Goal: Task Accomplishment & Management: Use online tool/utility

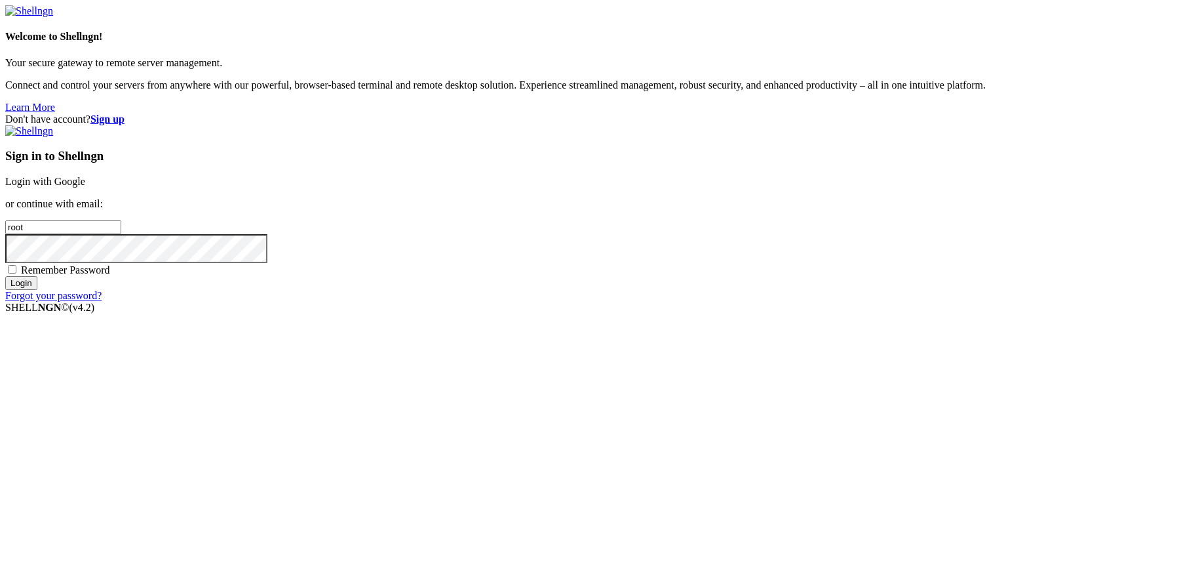
click at [85, 187] on link "Login with Google" at bounding box center [45, 181] width 80 height 11
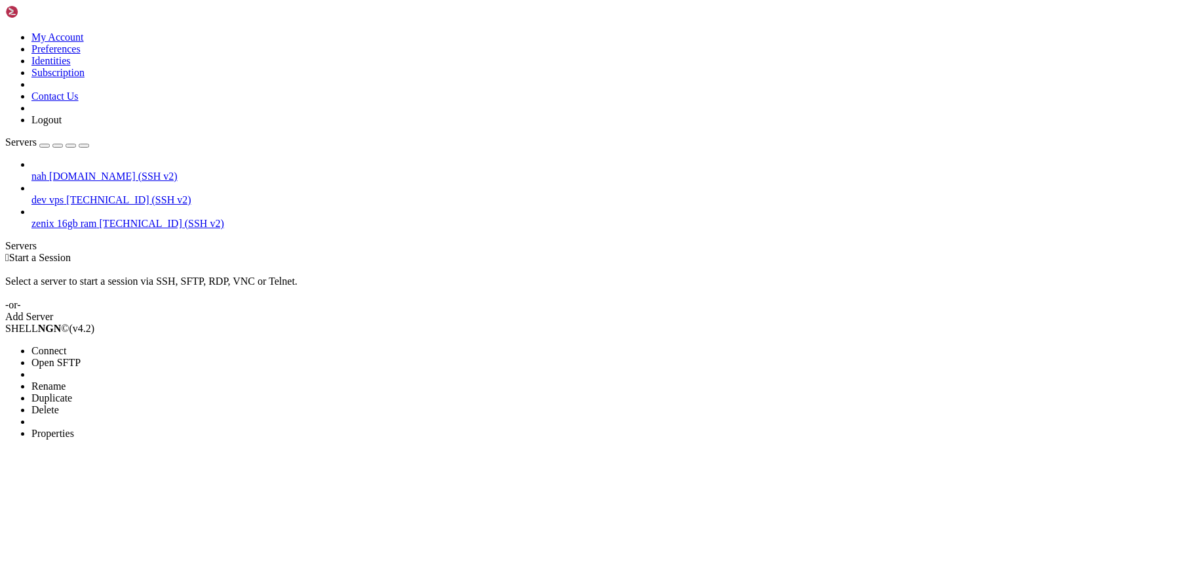
click at [66, 345] on span "Connect" at bounding box center [48, 350] width 35 height 11
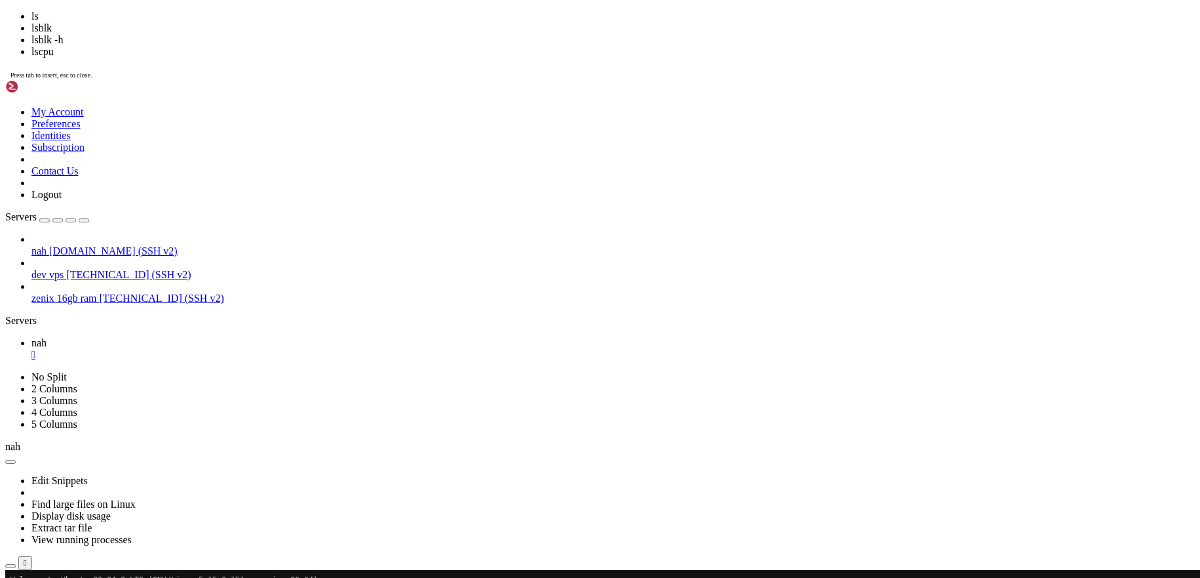
scroll to position [10, 0]
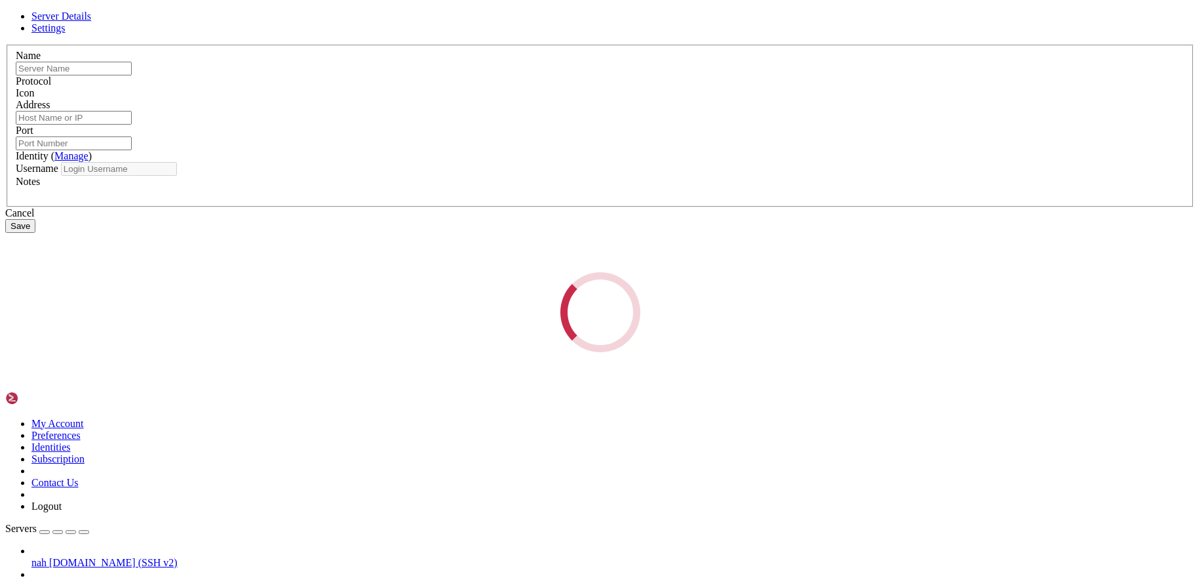
scroll to position [79, 0]
type input "nah"
type input "[DOMAIN_NAME]"
type input "51322"
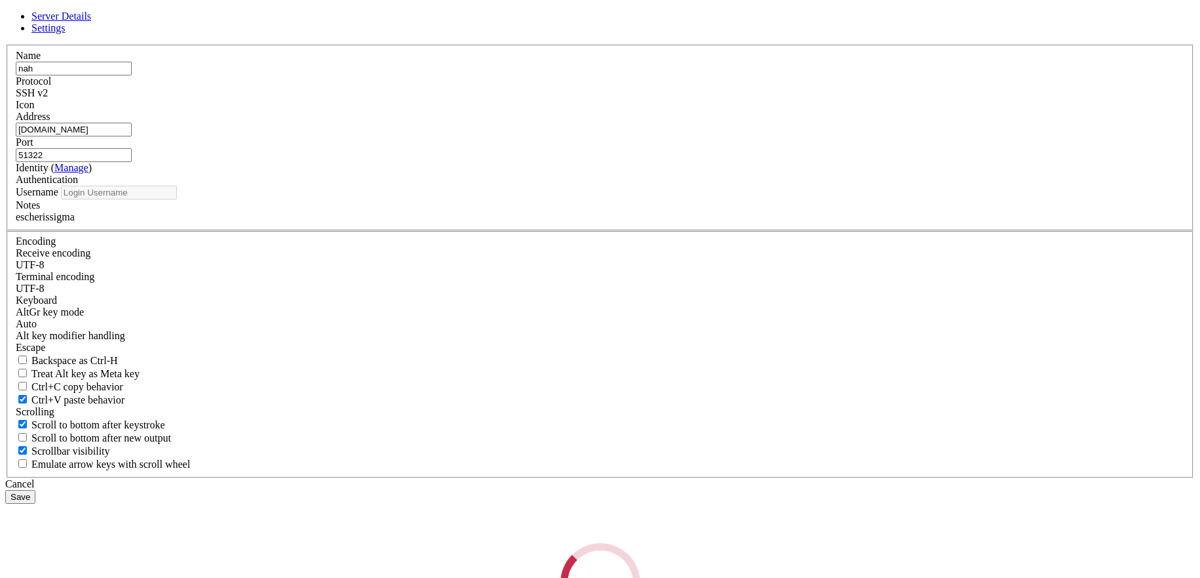
type input "escherlol"
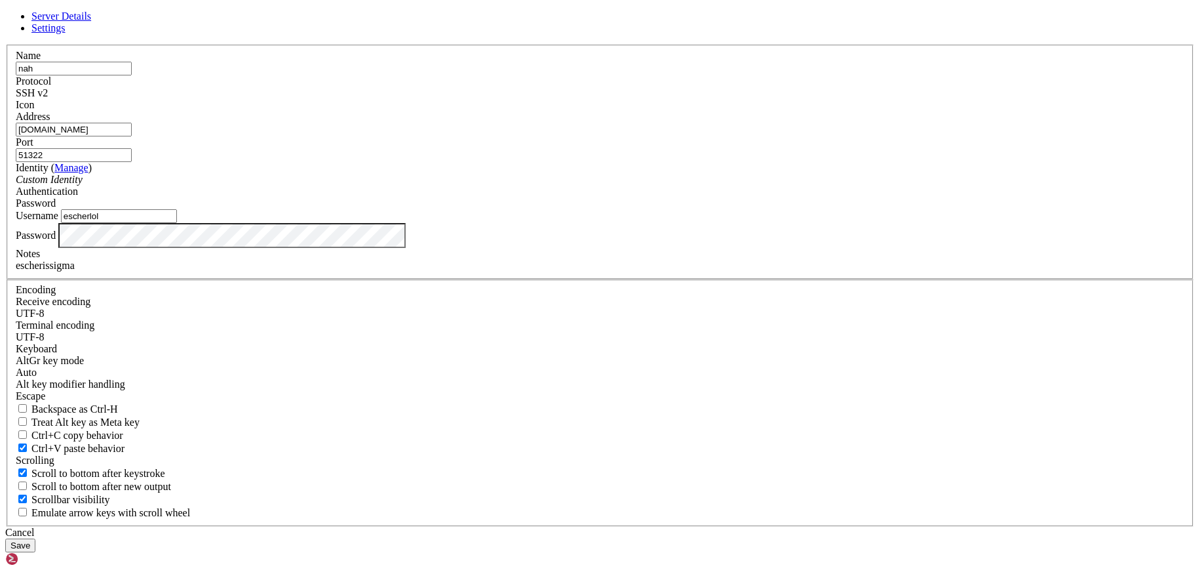
click at [663, 526] on div "Cancel" at bounding box center [600, 532] width 1190 height 12
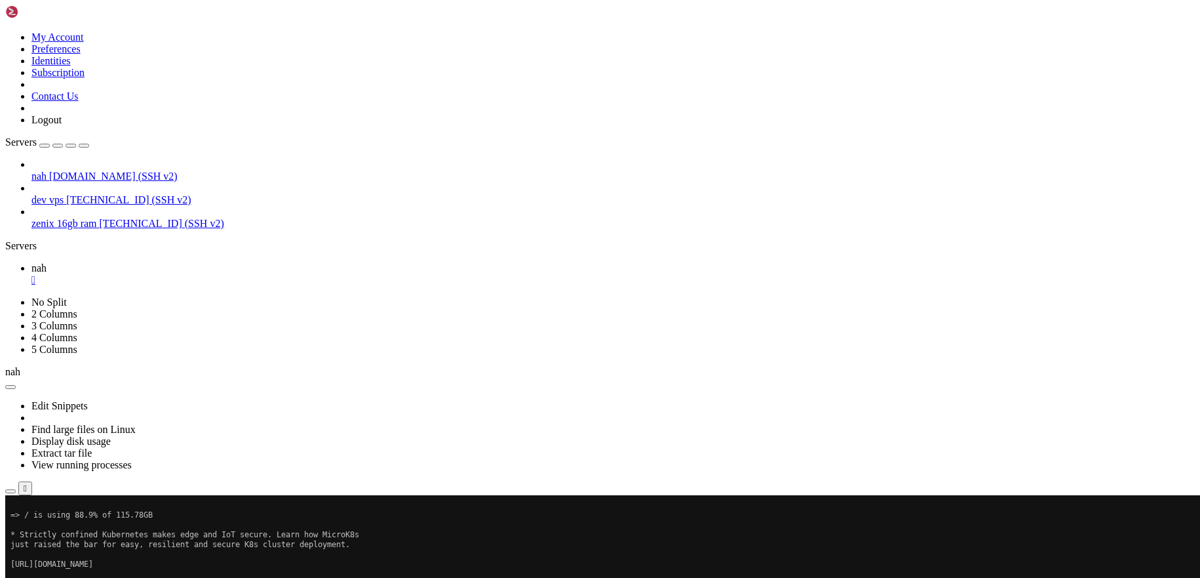
scroll to position [177, 0]
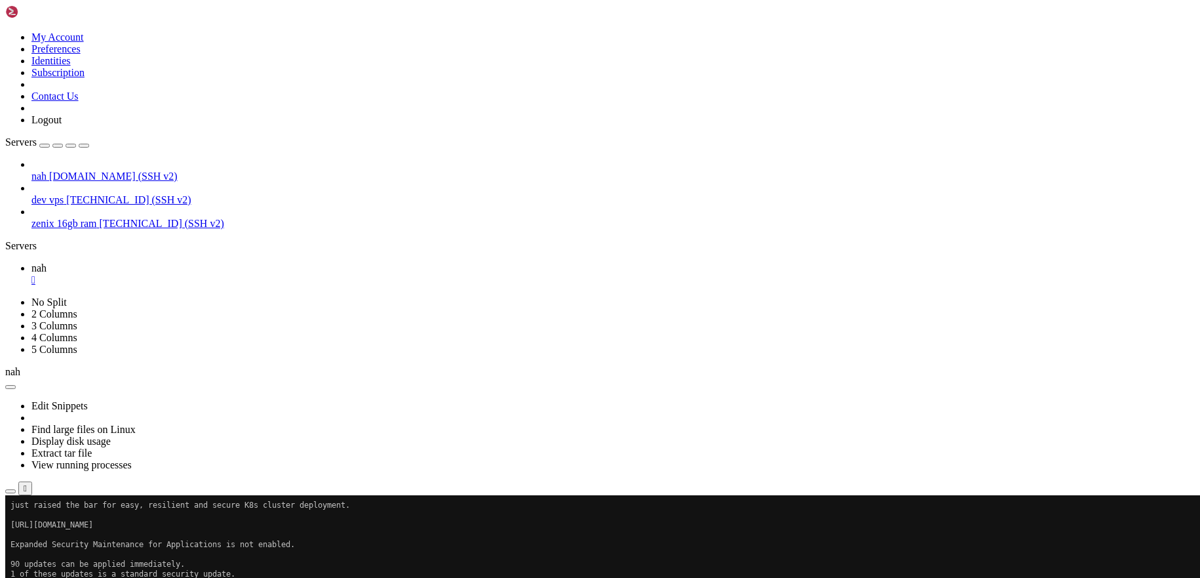
scroll to position [216, 0]
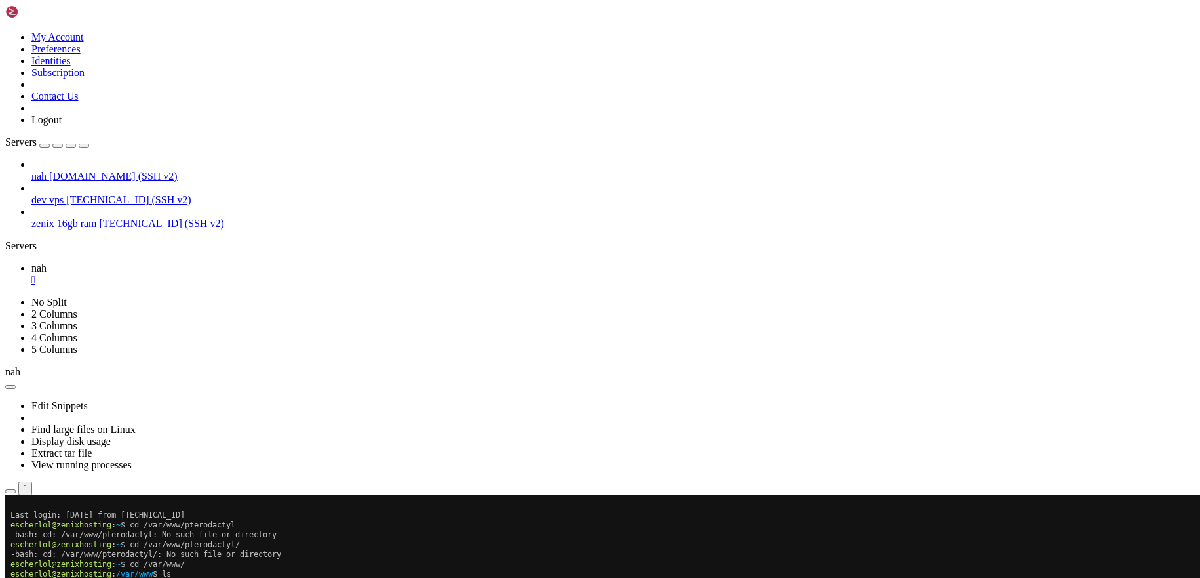
scroll to position [364, 0]
copy x-row "cache"
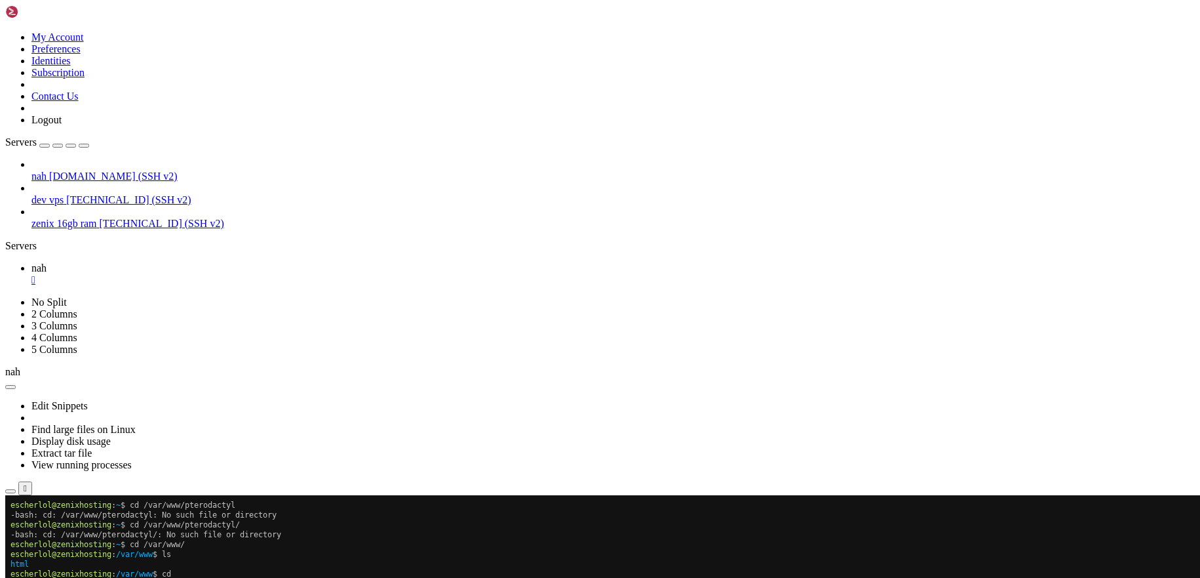
scroll to position [374, 0]
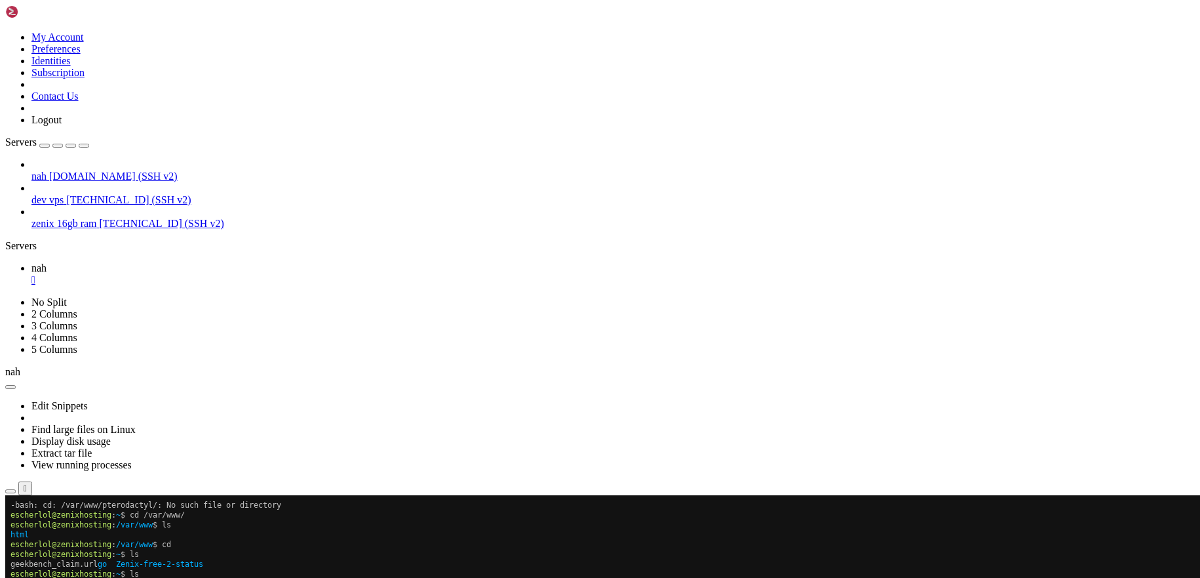
scroll to position [403, 0]
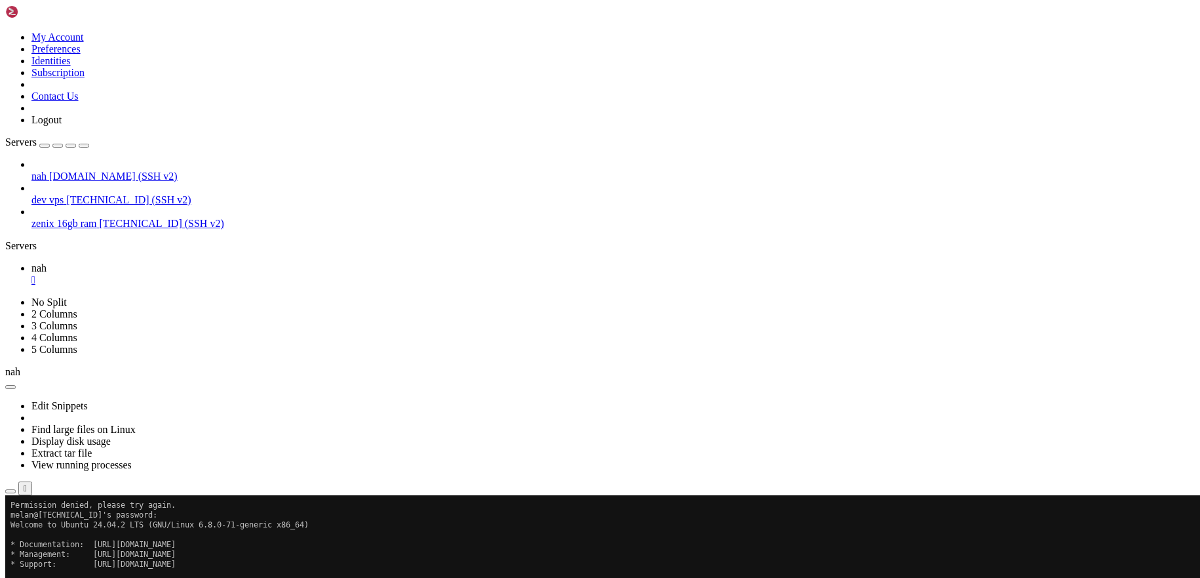
scroll to position [875, 0]
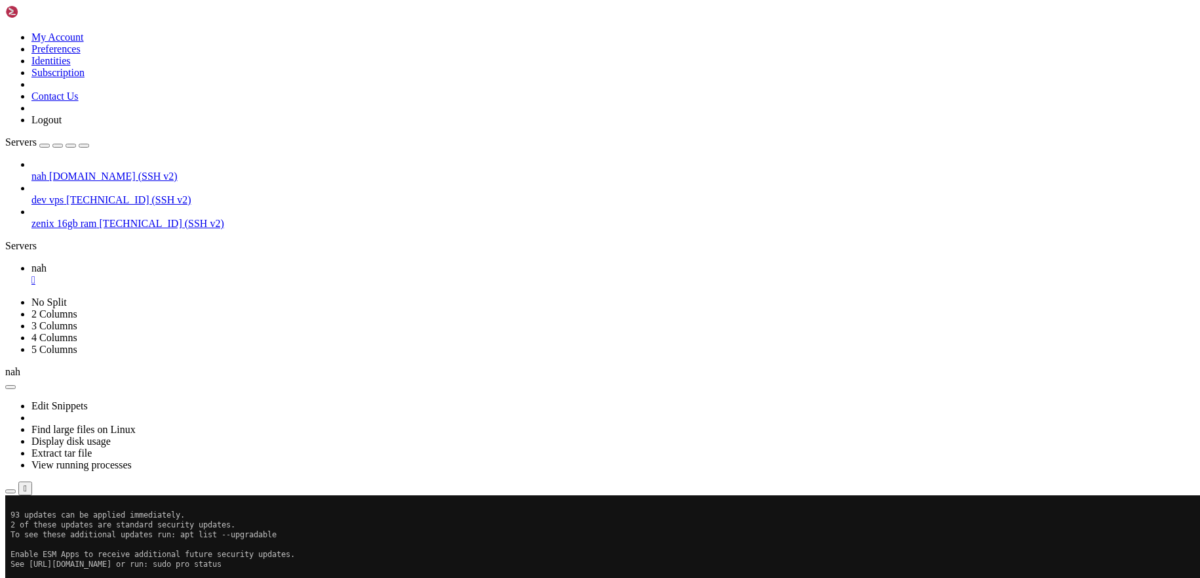
scroll to position [1062, 0]
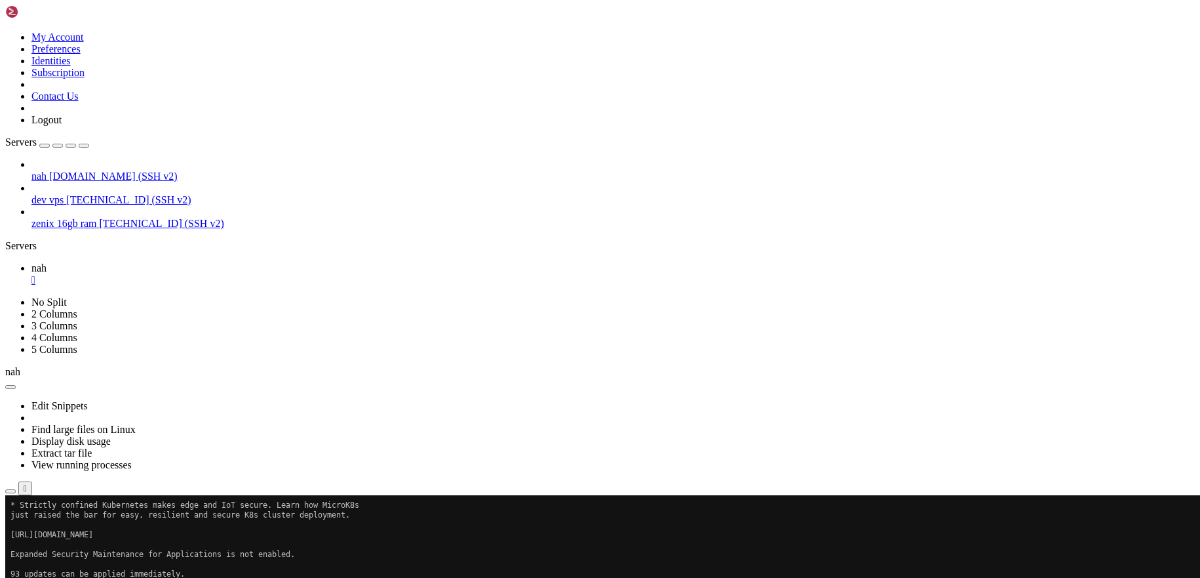
drag, startPoint x: 216, startPoint y: 14, endPoint x: 150, endPoint y: 47, distance: 73.6
click at [216, 274] on div "" at bounding box center [613, 280] width 1164 height 12
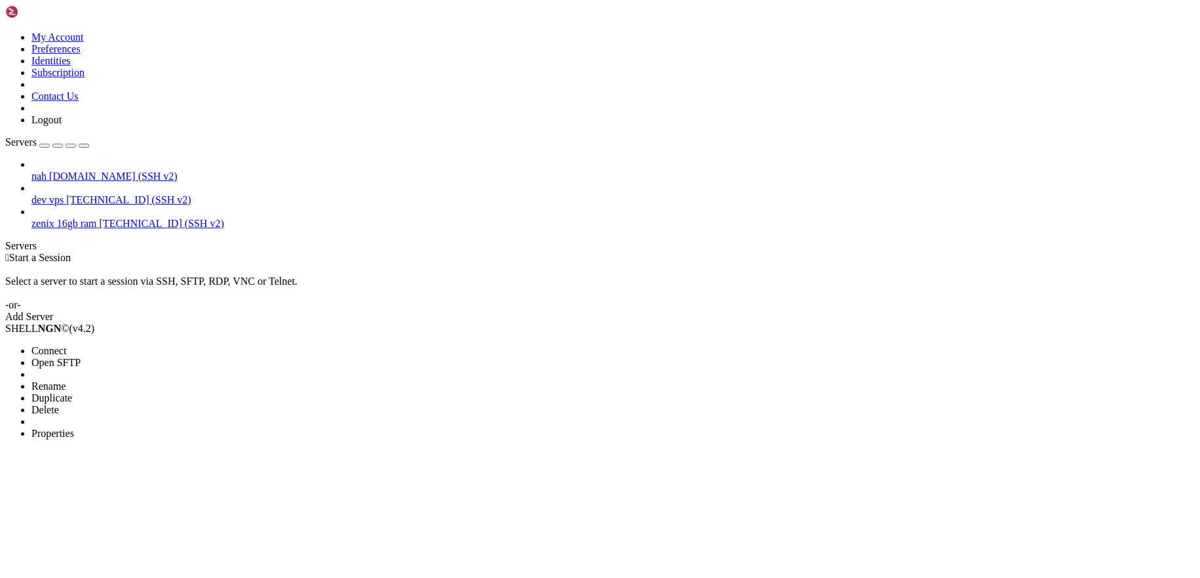
drag, startPoint x: 104, startPoint y: 65, endPoint x: 140, endPoint y: 81, distance: 39.3
click at [66, 345] on span "Connect" at bounding box center [48, 350] width 35 height 11
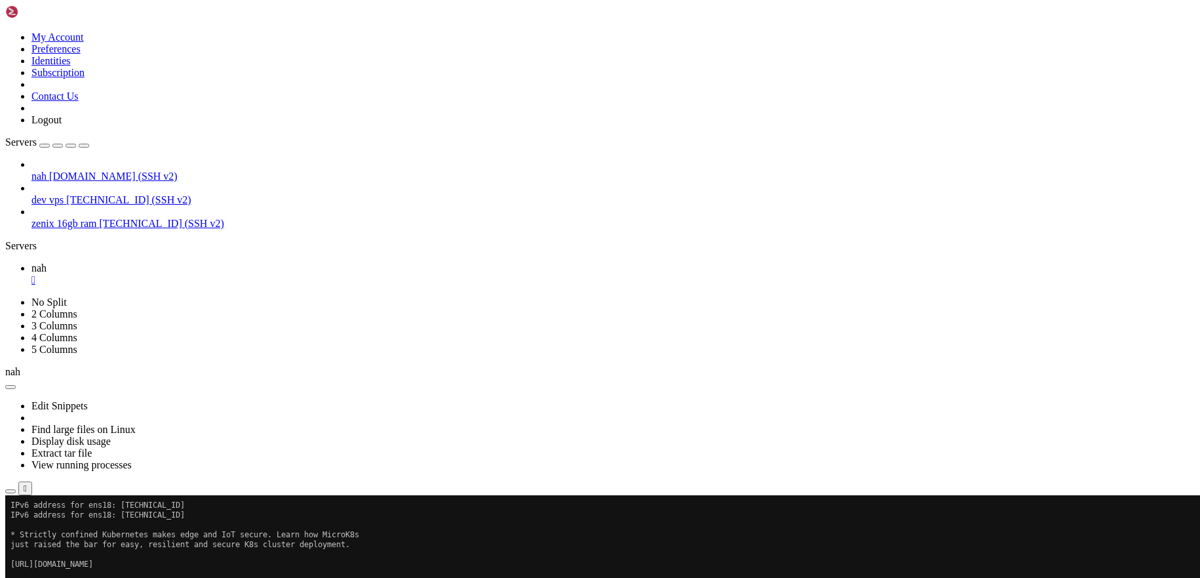
scroll to position [728, 0]
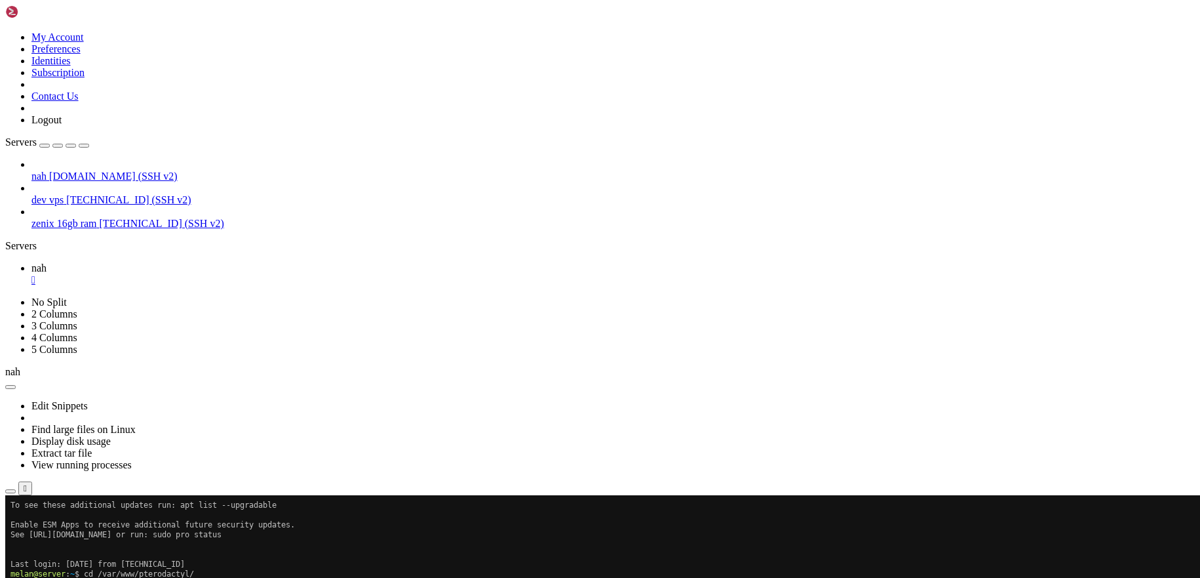
click at [5, 207] on div "nah [DOMAIN_NAME] (SSH v2) dev vps [TECHNICAL_ID] (SSH v2) zenix 16gb ram [TECH…" at bounding box center [600, 194] width 1190 height 71
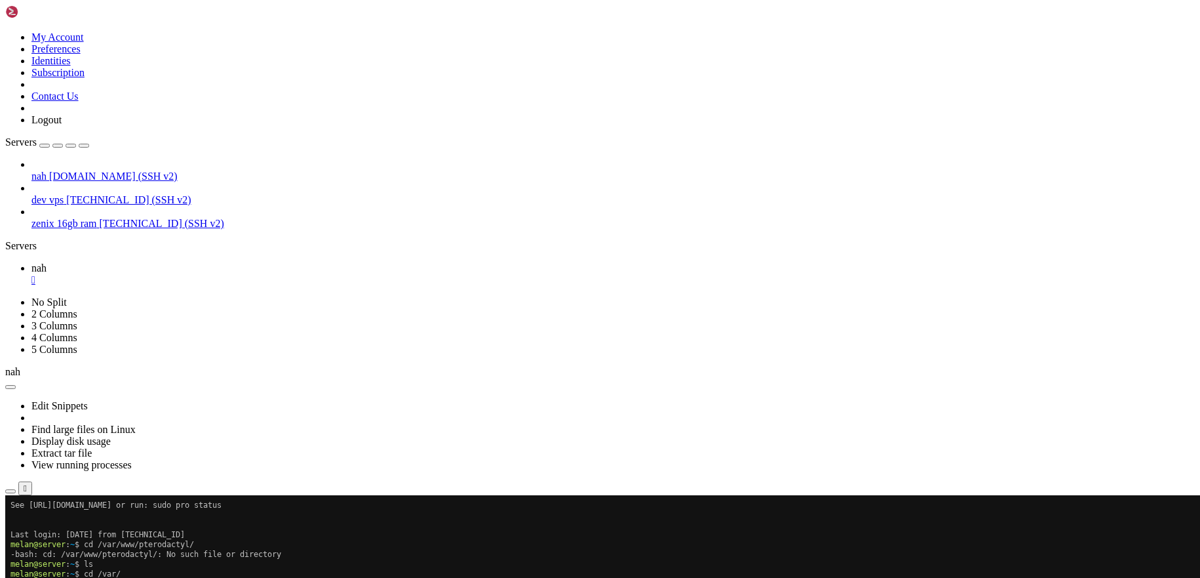
scroll to position [1082, 0]
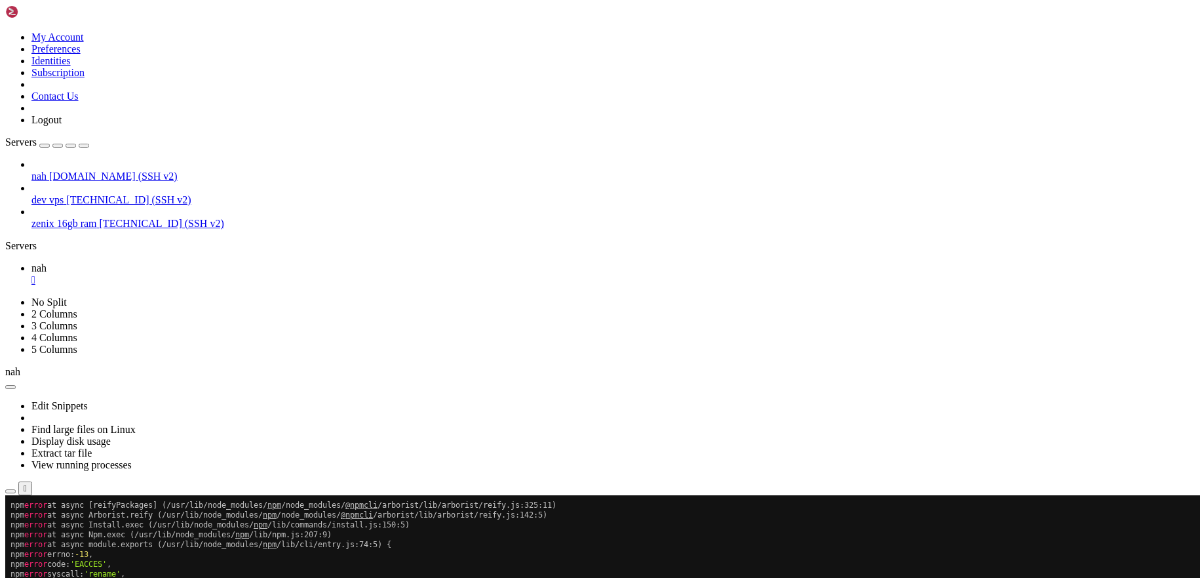
scroll to position [1357, 0]
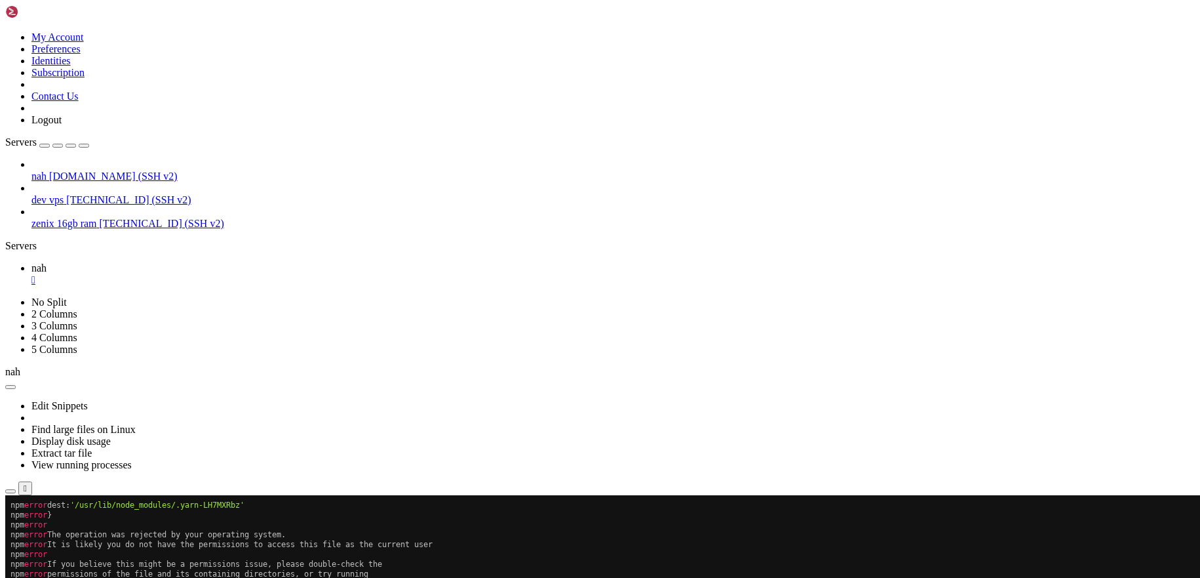
scroll to position [1426, 0]
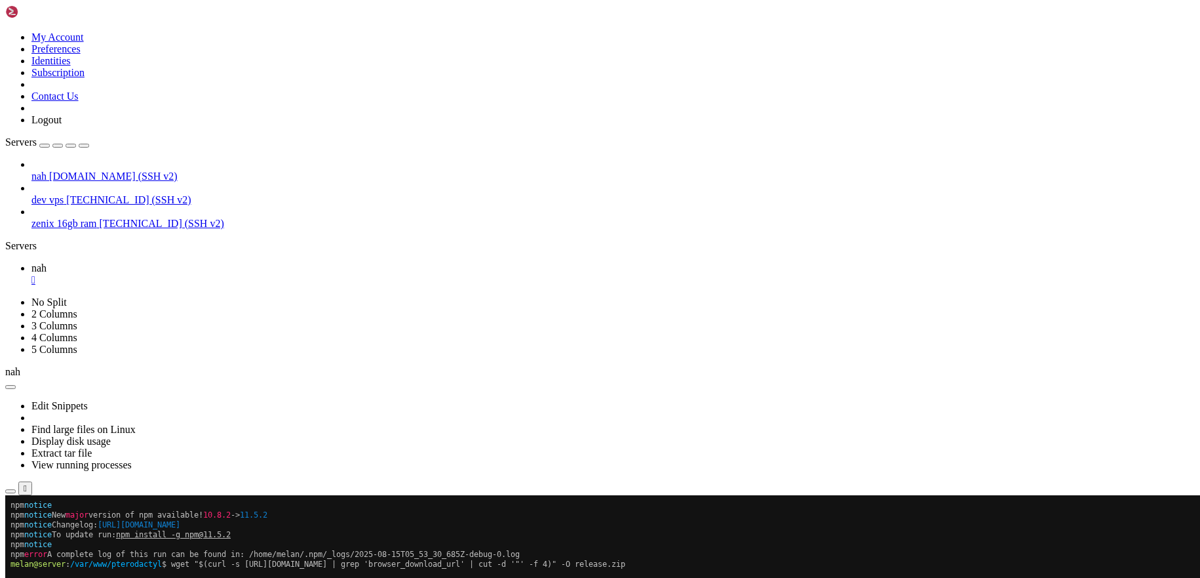
scroll to position [1524, 0]
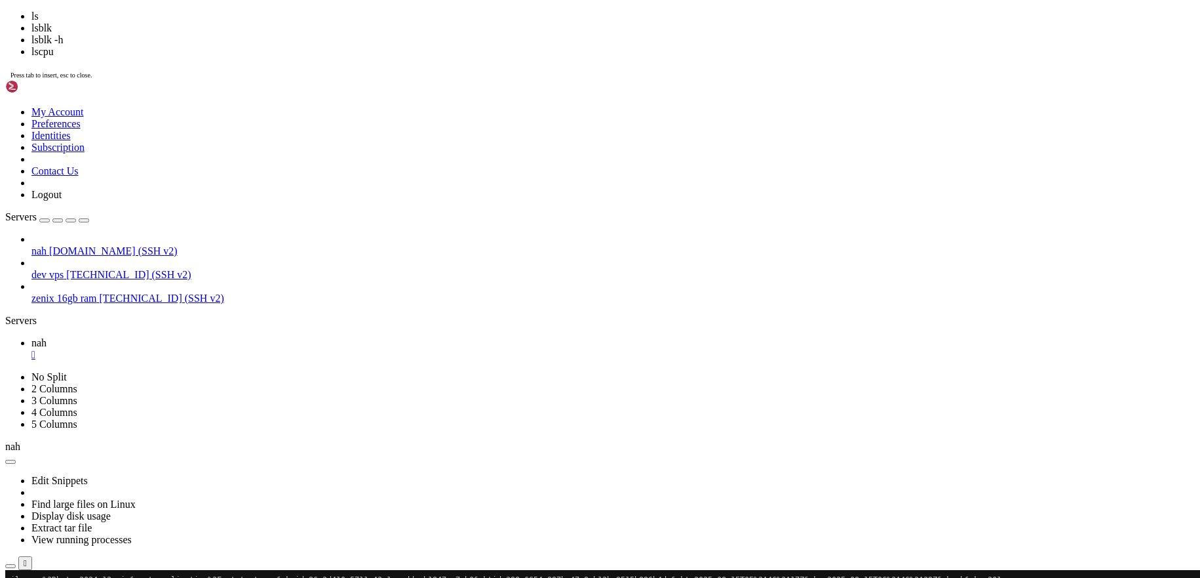
scroll to position [1681, 0]
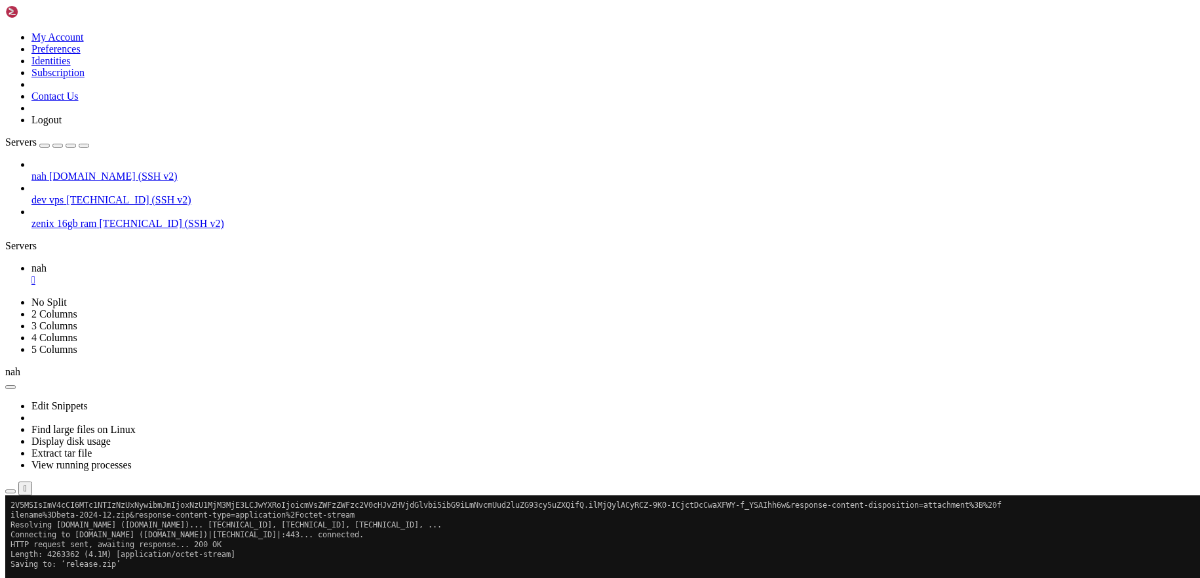
scroll to position [1711, 0]
click at [16, 489] on button "button" at bounding box center [10, 491] width 10 height 4
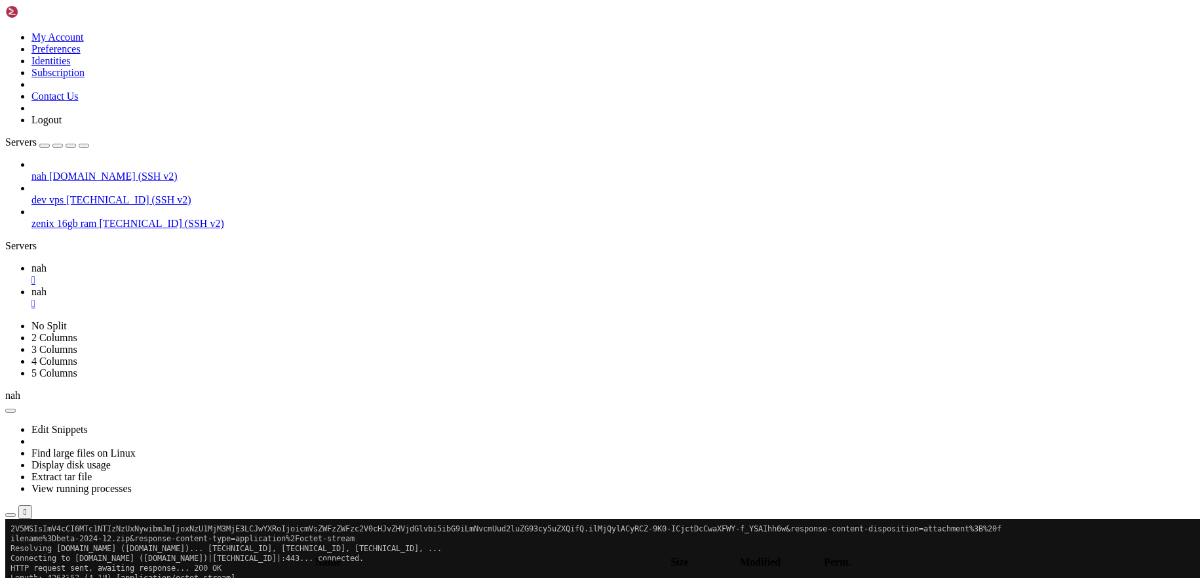
click at [209, 262] on link "nah " at bounding box center [613, 274] width 1164 height 24
click at [47, 286] on span "nah" at bounding box center [38, 291] width 15 height 11
click at [134, 540] on input "/home/[GEOGRAPHIC_DATA]" at bounding box center [76, 547] width 116 height 14
type input "/"
type input "/var/www/pt"
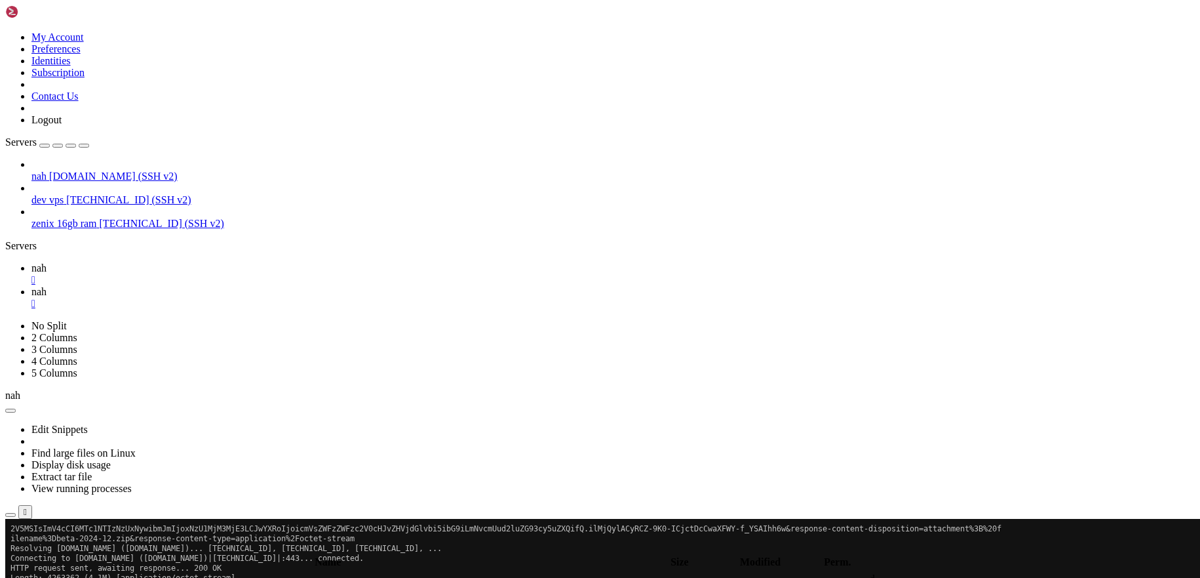
click at [134, 540] on input "/var/www/pt" at bounding box center [76, 547] width 116 height 14
type input "/var/www/"
drag, startPoint x: 184, startPoint y: 137, endPoint x: 276, endPoint y: 200, distance: 111.8
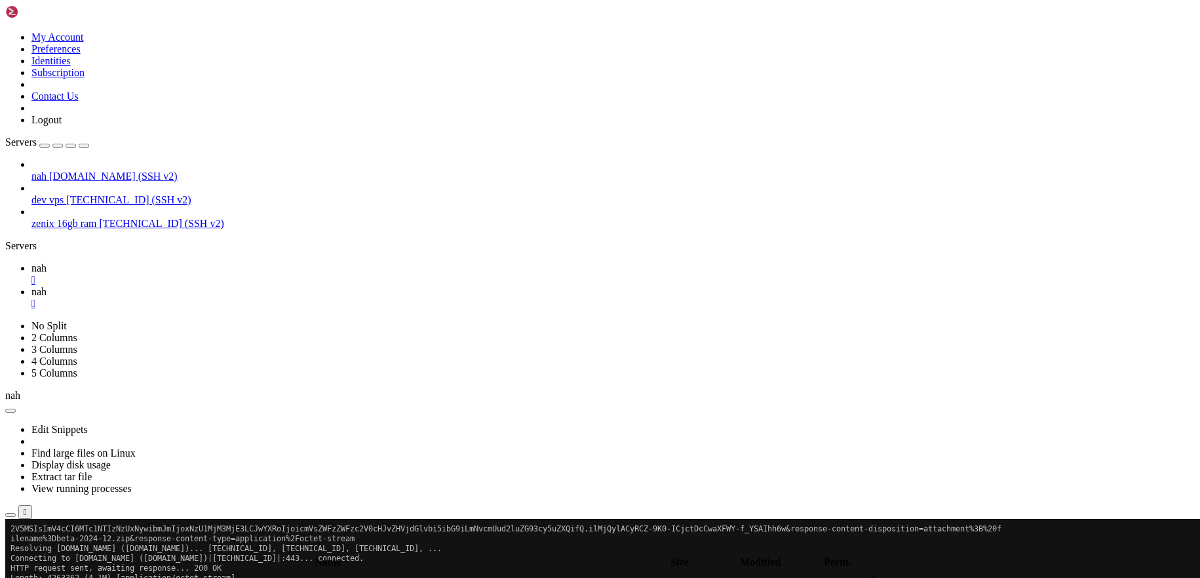
drag, startPoint x: 260, startPoint y: 52, endPoint x: 178, endPoint y: 47, distance: 81.5
click at [134, 540] on input "/var/www/" at bounding box center [76, 547] width 116 height 14
click at [277, 298] on div "" at bounding box center [613, 304] width 1164 height 12
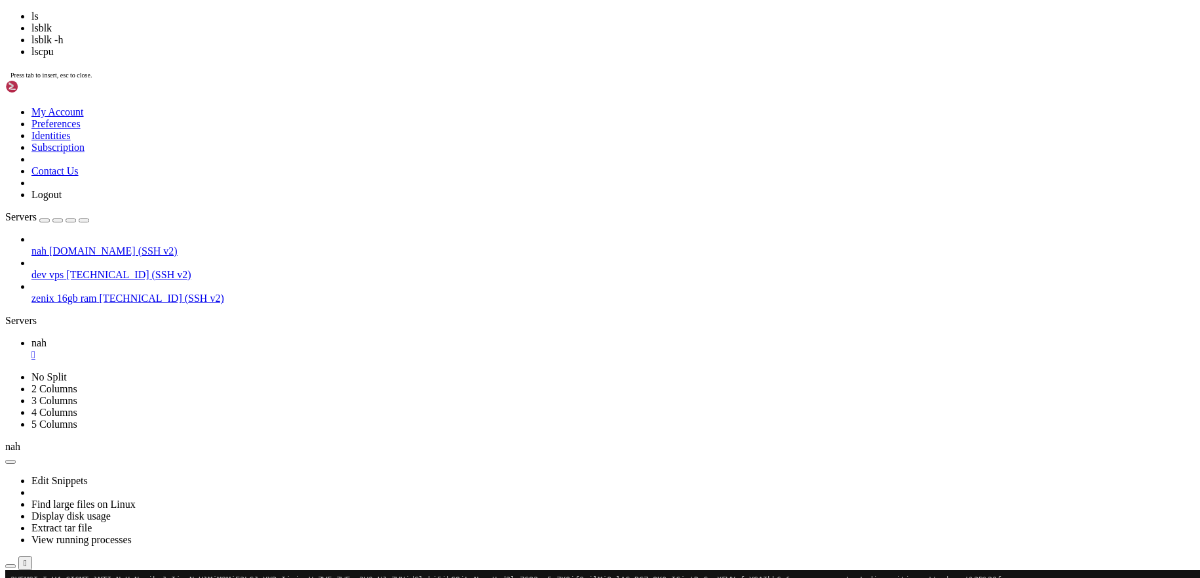
scroll to position [1750, 0]
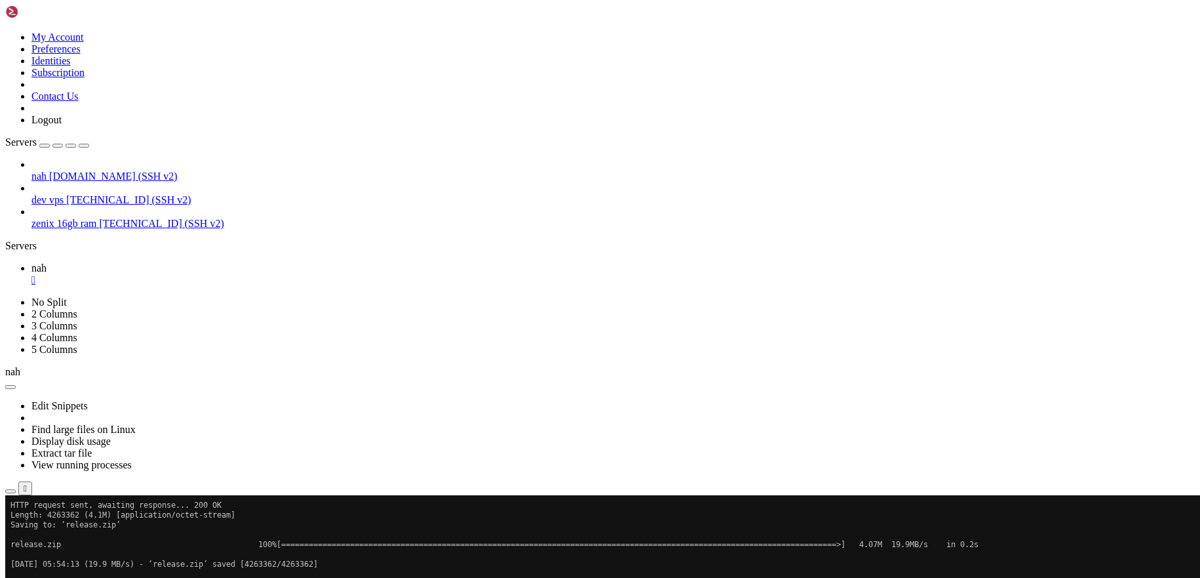
drag, startPoint x: 294, startPoint y: 795, endPoint x: 265, endPoint y: 745, distance: 57.8
click at [10, 491] on icon "button" at bounding box center [10, 491] width 0 height 0
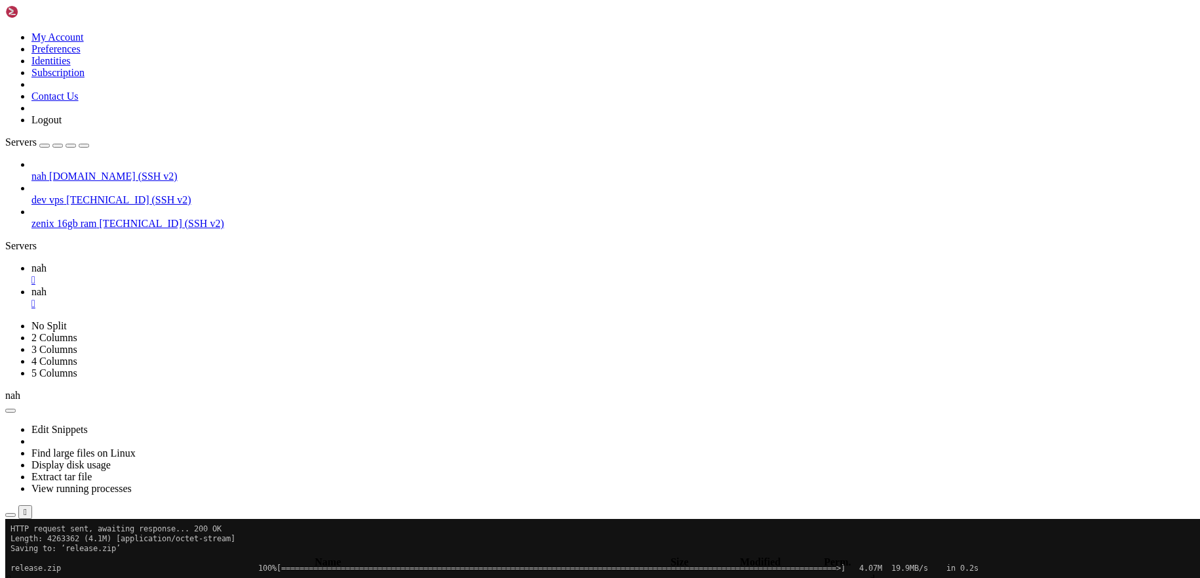
type input "/home/[GEOGRAPHIC_DATA]"
click at [196, 262] on link "nah " at bounding box center [613, 274] width 1164 height 24
click at [47, 286] on span "nah" at bounding box center [38, 291] width 15 height 11
click at [134, 540] on input "/home/[GEOGRAPHIC_DATA]" at bounding box center [76, 547] width 116 height 14
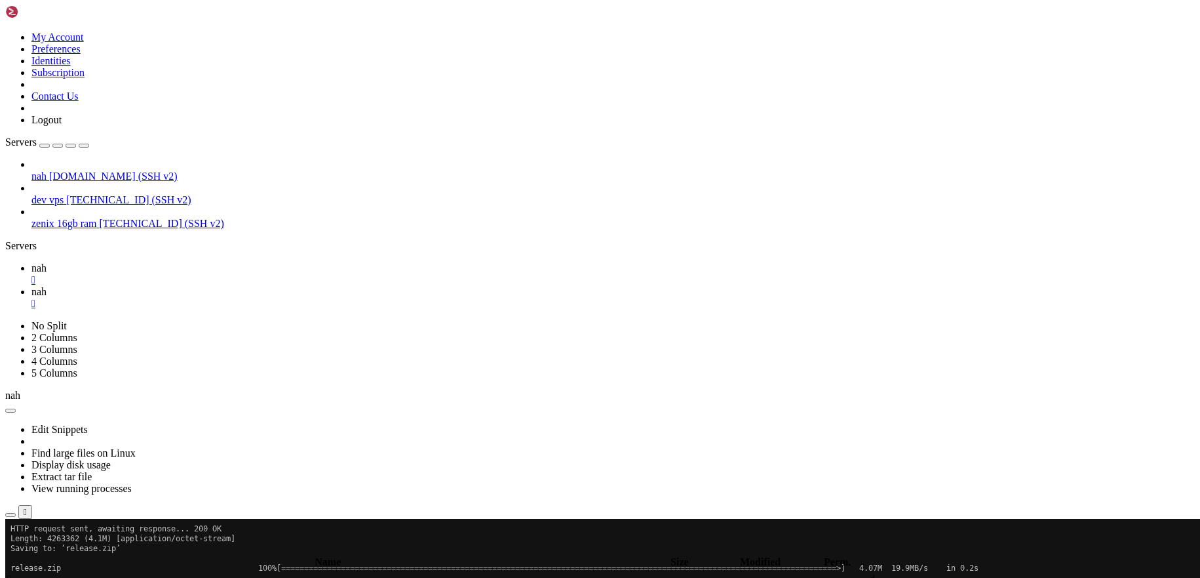
scroll to position [0, 0]
click at [189, 262] on link "nah " at bounding box center [613, 274] width 1164 height 24
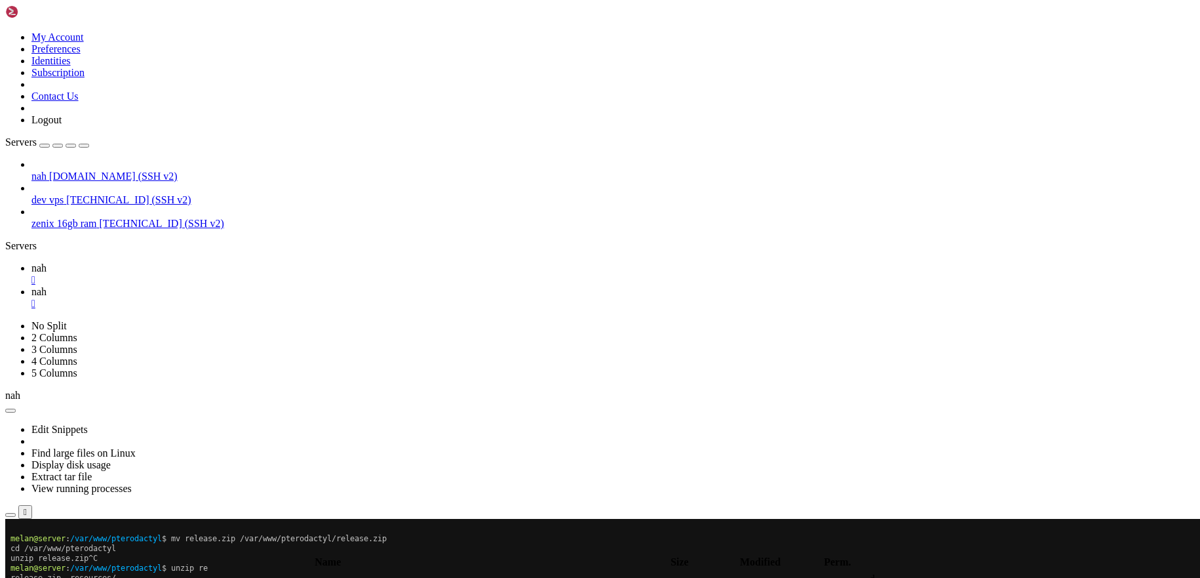
scroll to position [1829, 0]
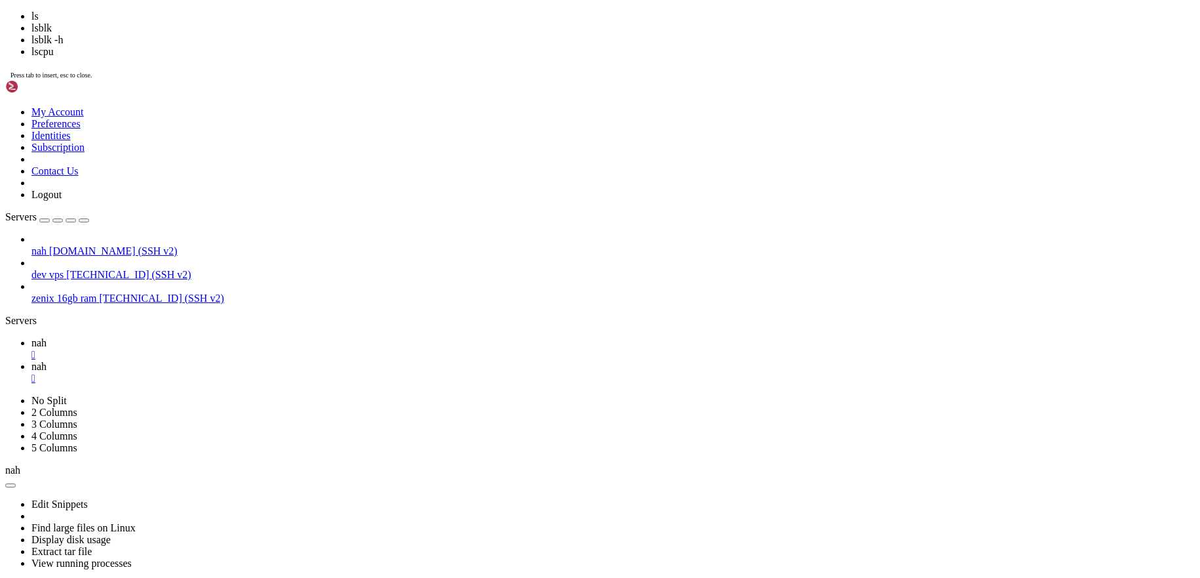
scroll to position [1868, 0]
